Goal: Task Accomplishment & Management: Use online tool/utility

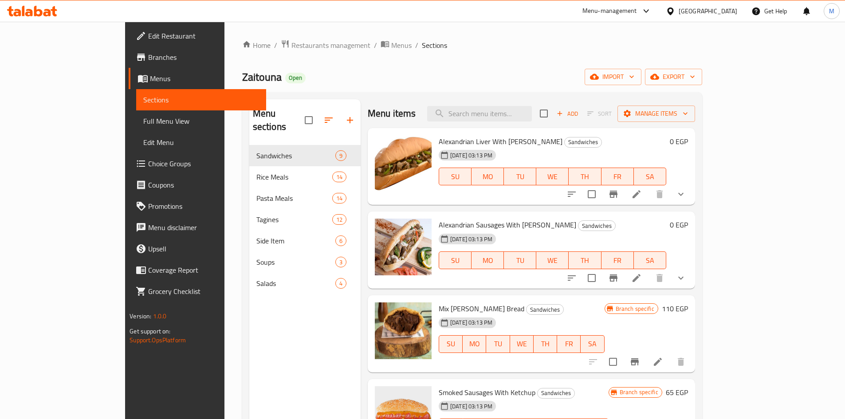
scroll to position [351, 0]
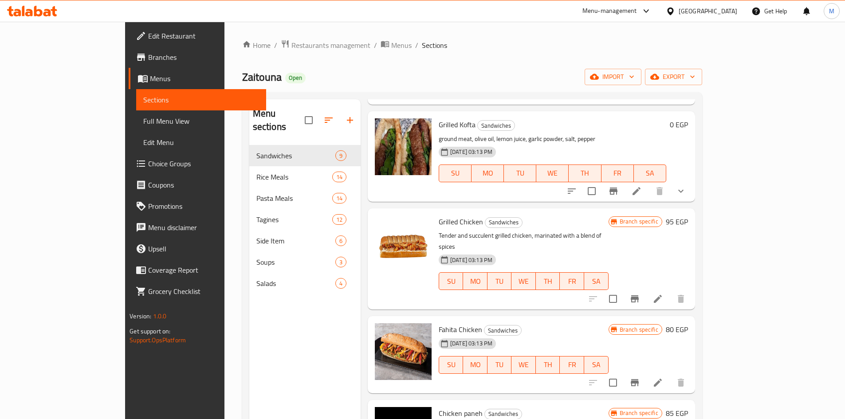
click at [733, 14] on div "[GEOGRAPHIC_DATA]" at bounding box center [707, 11] width 59 height 10
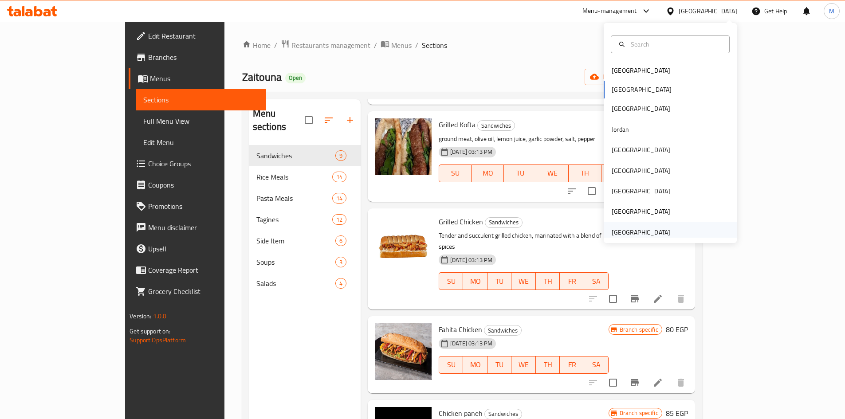
click at [669, 232] on div "[GEOGRAPHIC_DATA]" at bounding box center [669, 232] width 133 height 20
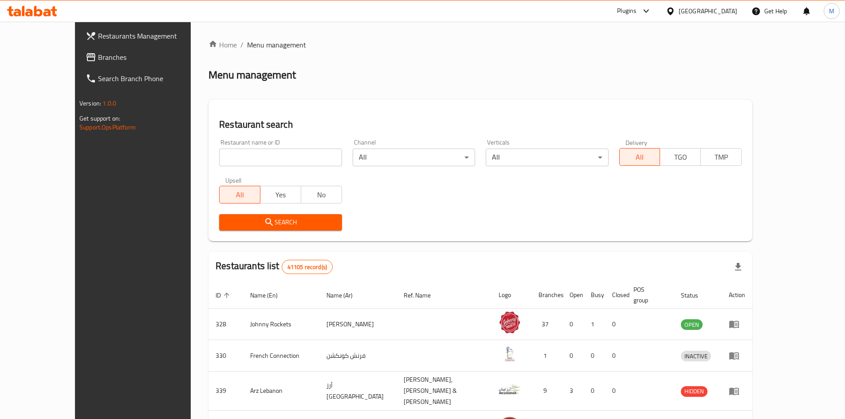
click at [219, 153] on input "search" at bounding box center [280, 158] width 122 height 18
paste input "670034"
type input "670034"
click button "Search" at bounding box center [280, 222] width 122 height 16
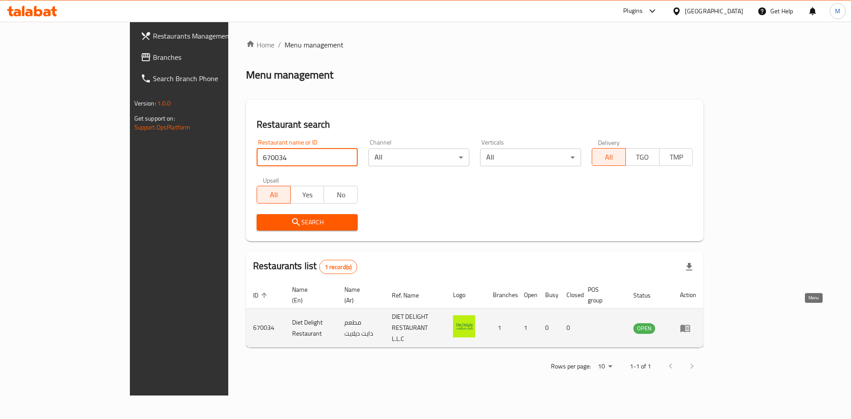
click at [697, 323] on link "enhanced table" at bounding box center [688, 328] width 16 height 11
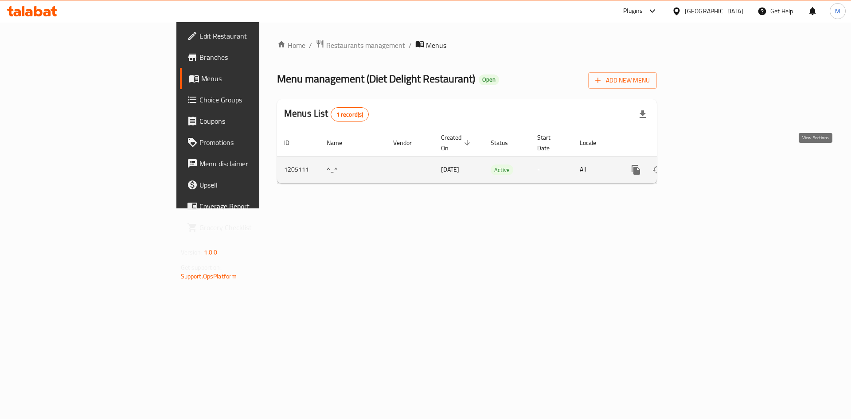
click at [704, 166] on icon "enhanced table" at bounding box center [700, 170] width 8 height 8
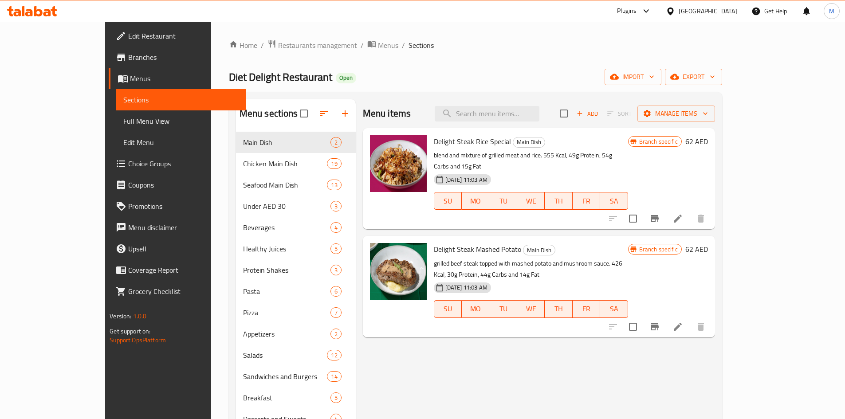
click at [722, 69] on div "Home / Restaurants management / Menus / Sections Diet Delight Restaurant Open i…" at bounding box center [475, 282] width 493 height 486
click at [722, 90] on div "Home / Restaurants management / Menus / Sections Diet Delight Restaurant Open i…" at bounding box center [475, 282] width 493 height 486
click at [715, 82] on span "export" at bounding box center [693, 76] width 43 height 11
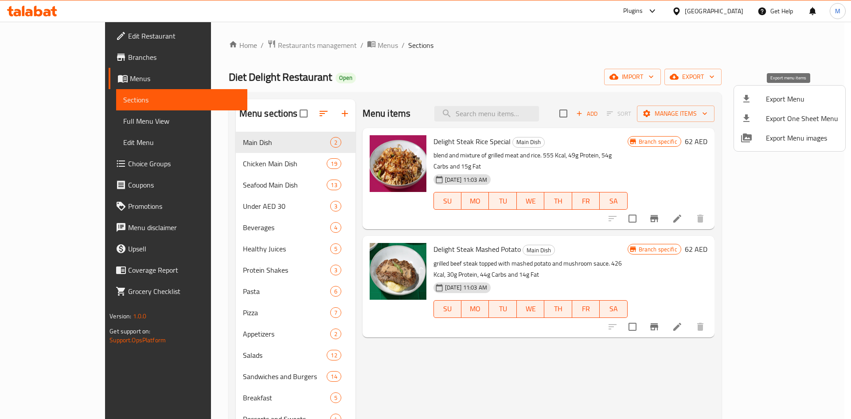
click at [793, 96] on span "Export Menu" at bounding box center [802, 99] width 72 height 11
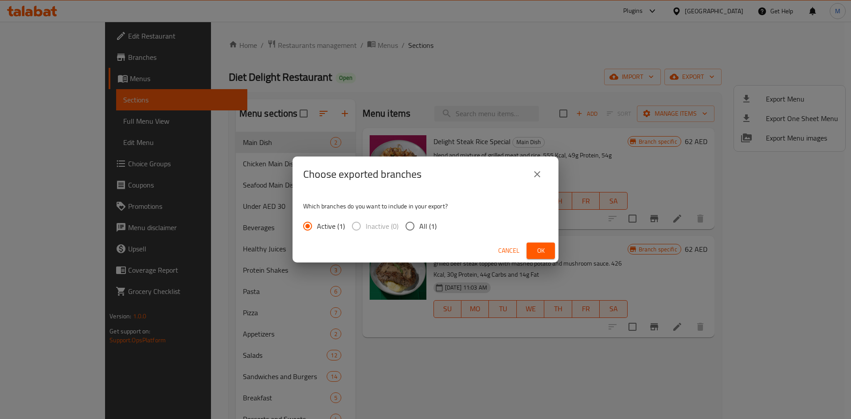
click at [412, 222] on input "All (1)" at bounding box center [410, 226] width 19 height 19
radio input "true"
click at [536, 248] on span "Ok" at bounding box center [541, 250] width 14 height 11
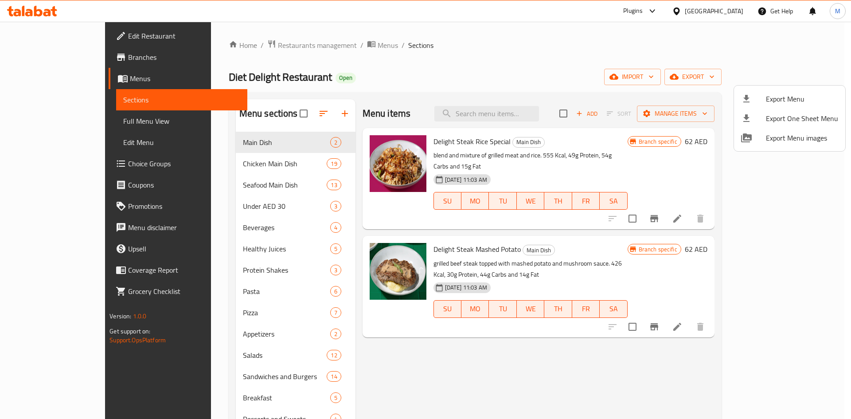
click at [380, 30] on div at bounding box center [425, 209] width 851 height 419
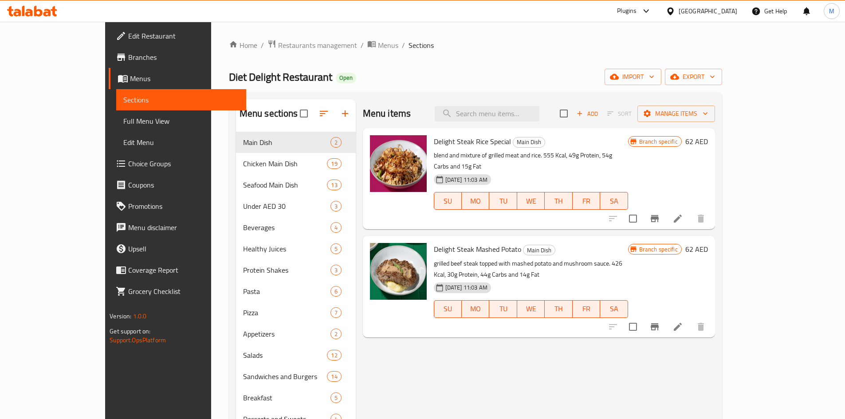
click at [517, 51] on ol "Home / Restaurants management / Menus / Sections" at bounding box center [475, 45] width 493 height 12
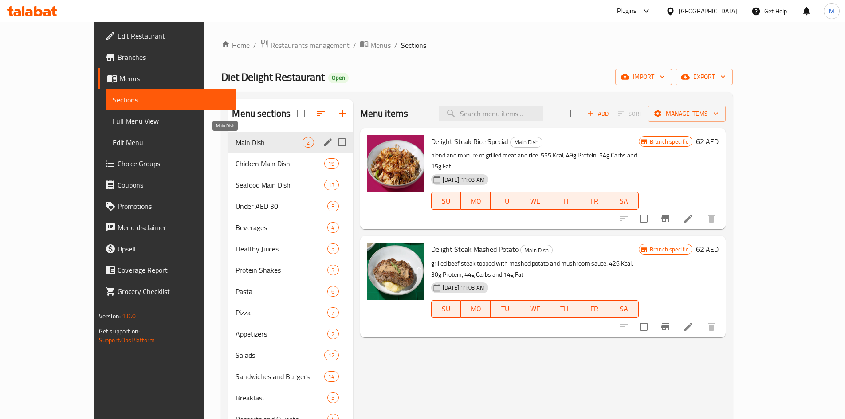
click at [235, 144] on span "Main Dish" at bounding box center [268, 142] width 67 height 11
